Goal: Find specific page/section: Find specific page/section

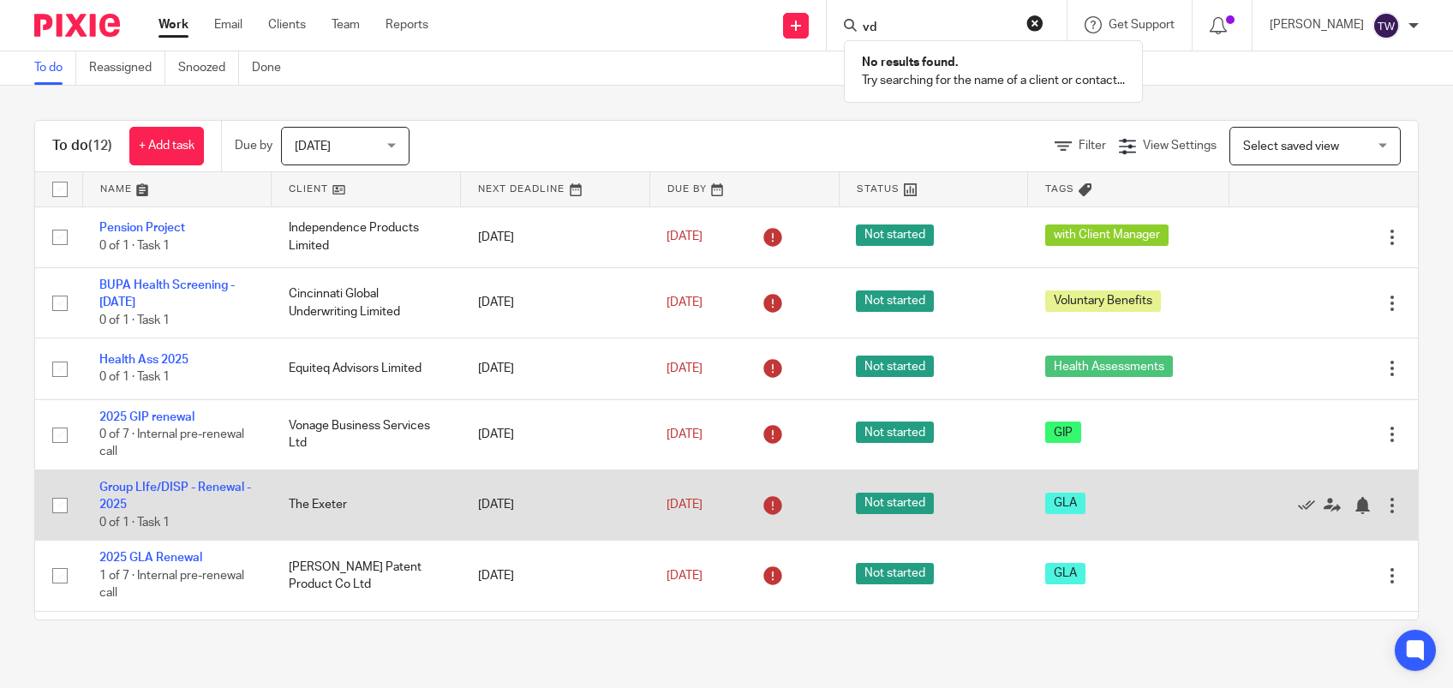
type input "v"
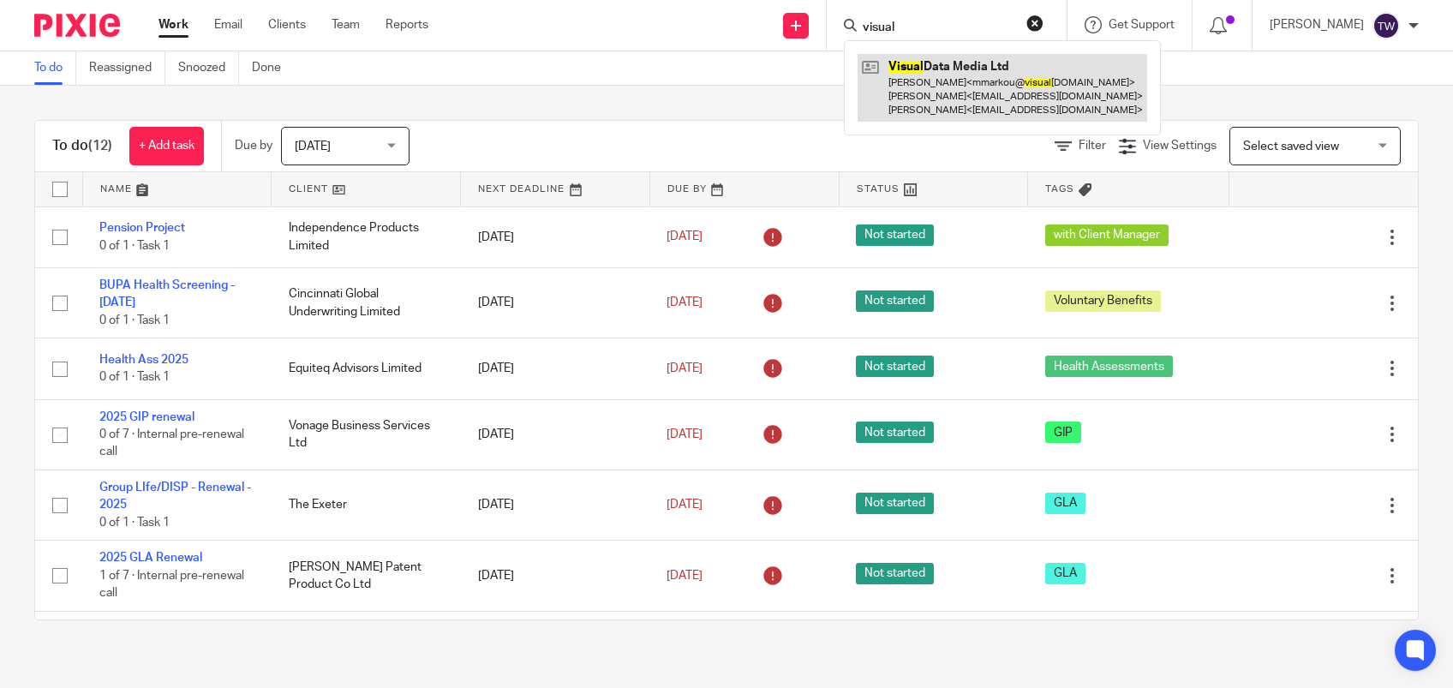
type input "visual"
click at [968, 87] on link at bounding box center [1003, 88] width 290 height 68
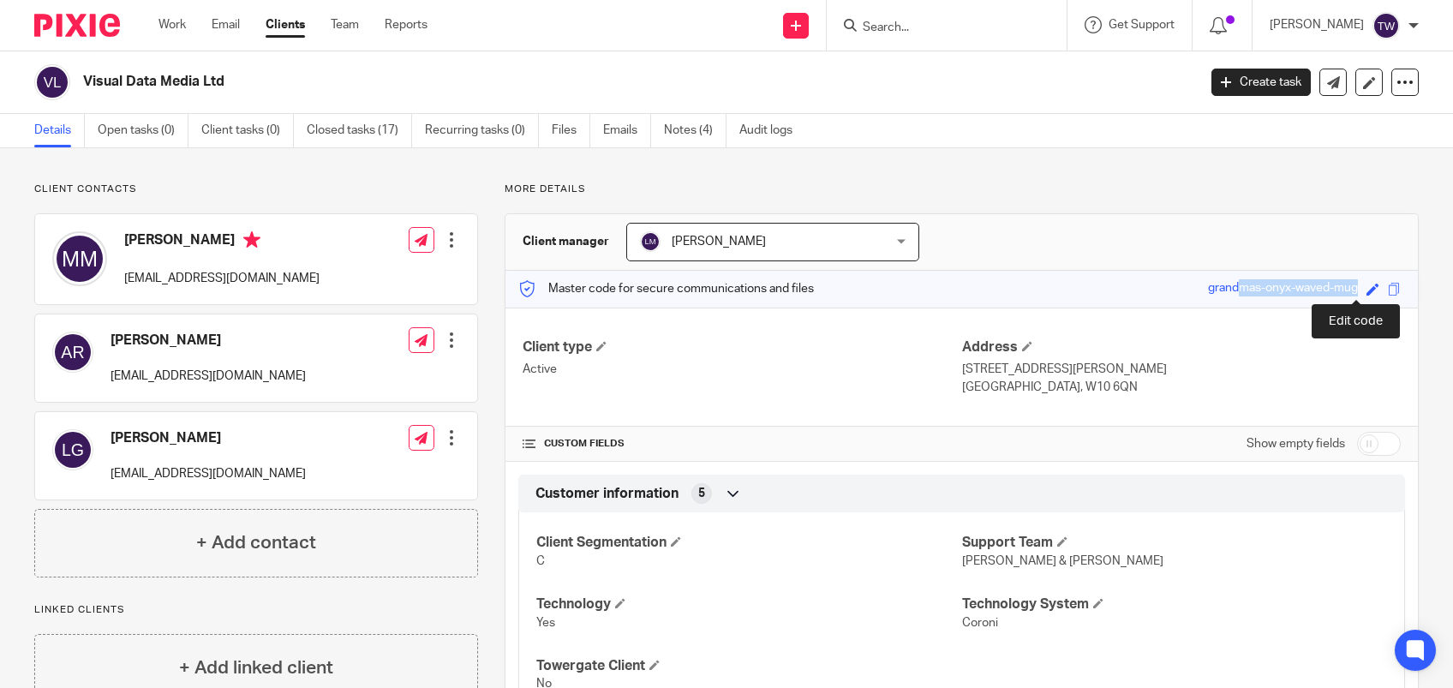
drag, startPoint x: 1187, startPoint y: 289, endPoint x: 1349, endPoint y: 295, distance: 162.1
click at [1349, 295] on div "Save grandmas-onyx-waved-mug" at bounding box center [1296, 289] width 176 height 20
drag, startPoint x: 1349, startPoint y: 295, endPoint x: 1270, endPoint y: 288, distance: 79.1
copy div "grandmas-onyx-waved-mug"
